Goal: Task Accomplishment & Management: Manage account settings

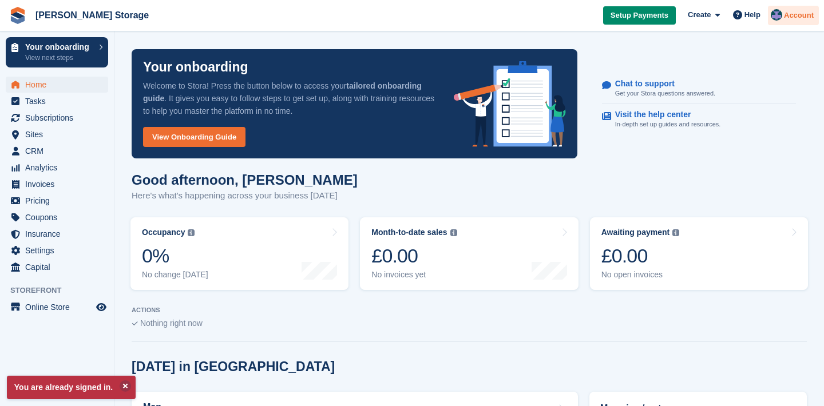
click at [806, 13] on span "Account" at bounding box center [799, 15] width 30 height 11
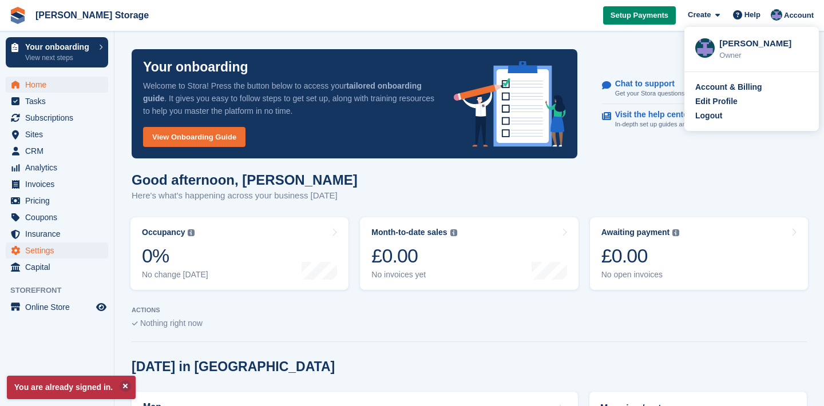
click at [37, 248] on span "Settings" at bounding box center [59, 251] width 69 height 16
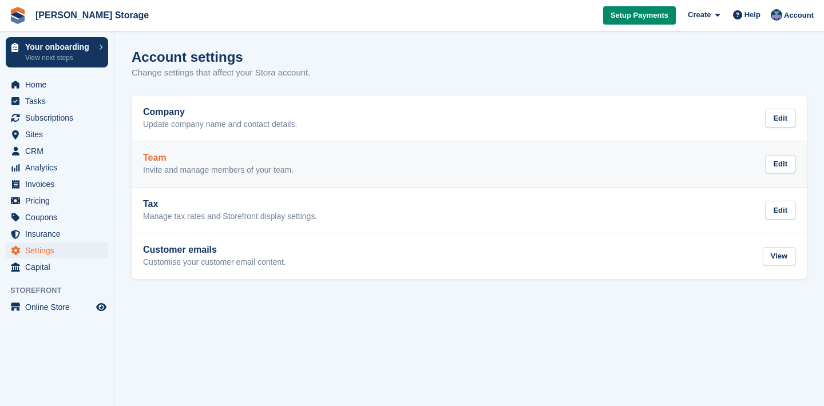
click at [180, 164] on div "Team Invite and manage members of your team." at bounding box center [218, 164] width 151 height 23
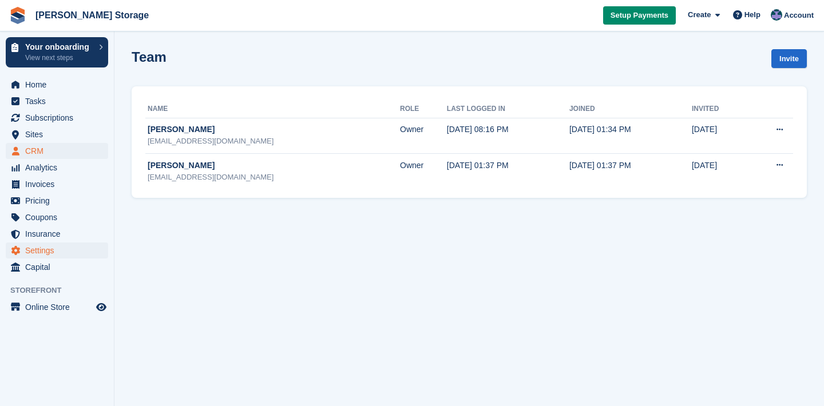
click at [60, 153] on span "CRM" at bounding box center [59, 151] width 69 height 16
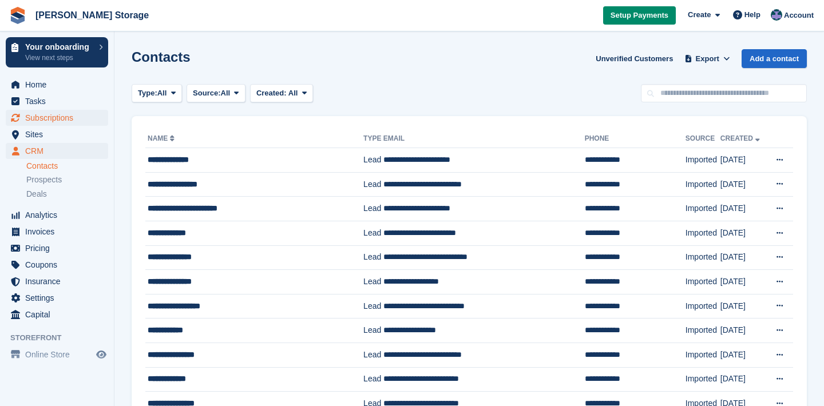
click at [53, 122] on span "Subscriptions" at bounding box center [59, 118] width 69 height 16
